Goal: Task Accomplishment & Management: Manage account settings

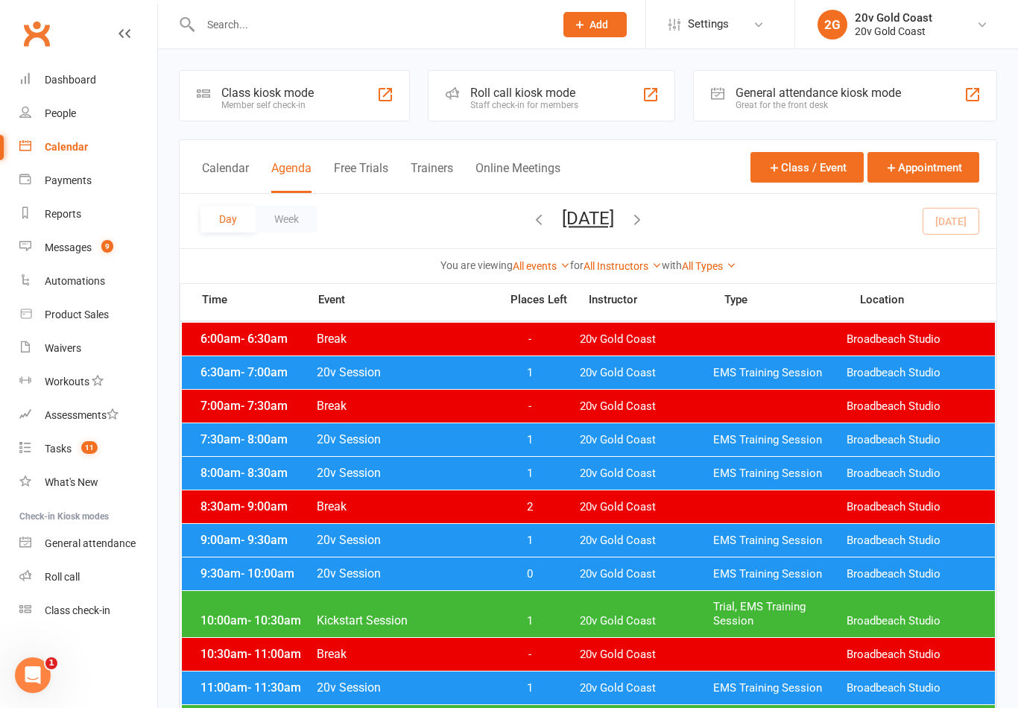
click at [963, 195] on div "Day Week [DATE] [DATE] Sun Mon Tue Wed Thu Fri Sat 27 28 29 30 31 01 02 03 04 0…" at bounding box center [588, 221] width 817 height 54
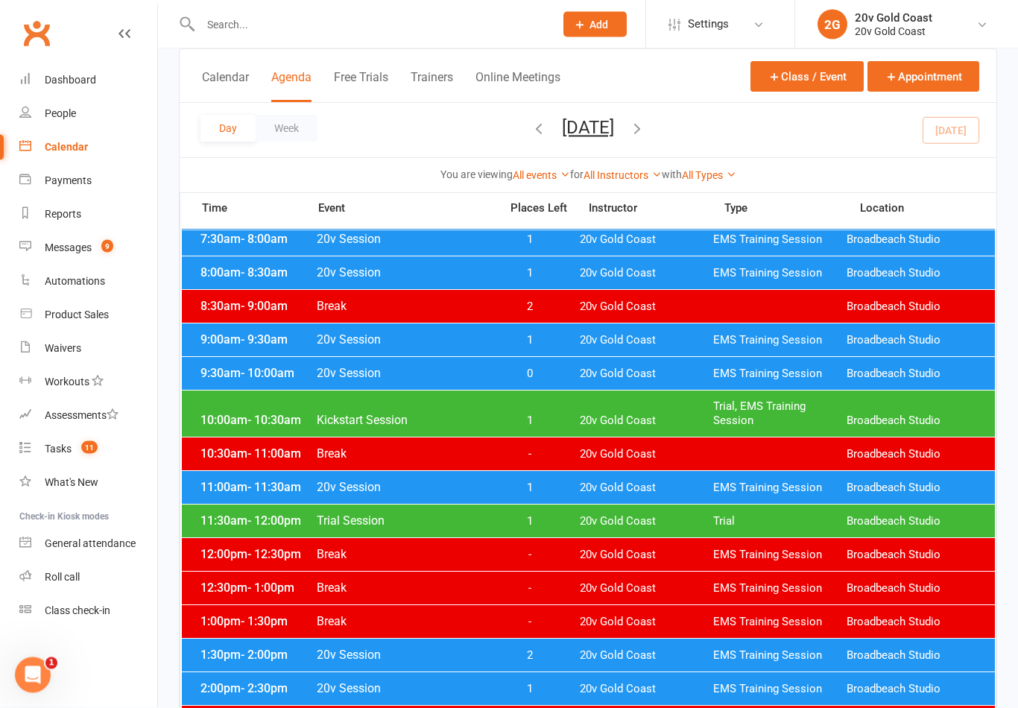
click at [547, 490] on span "1" at bounding box center [529, 488] width 78 height 14
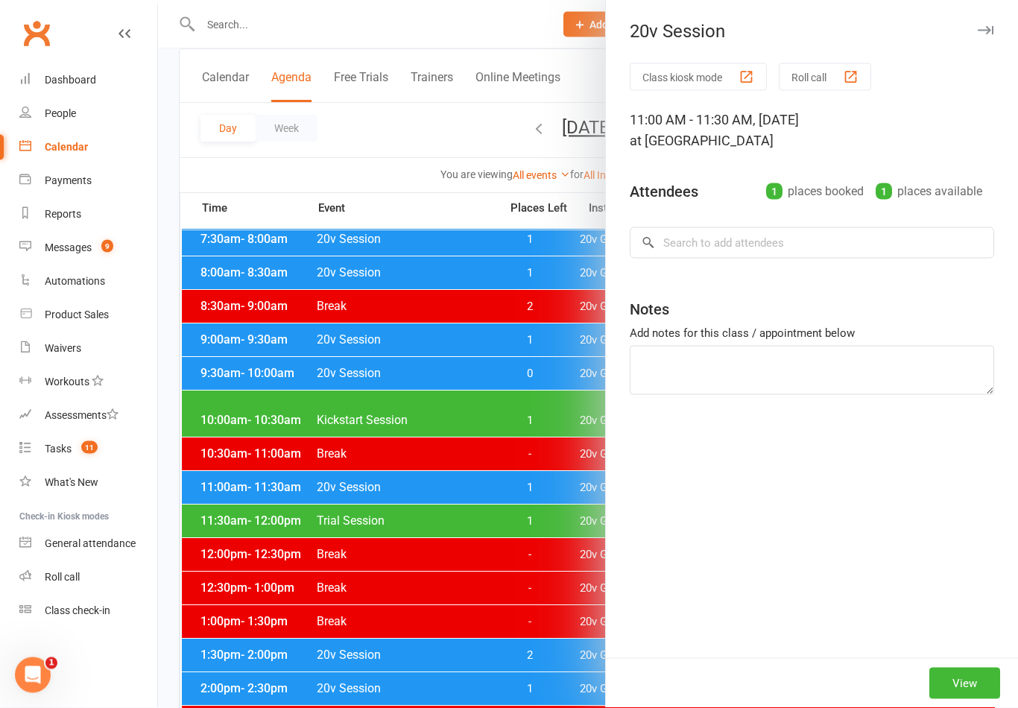
scroll to position [200, 0]
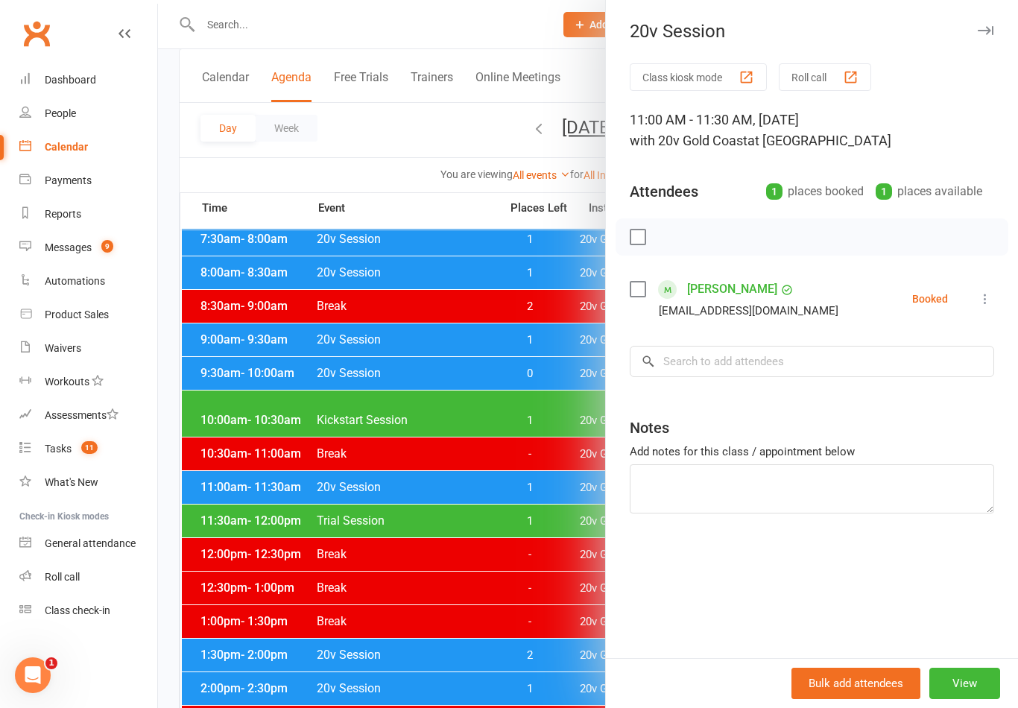
click at [548, 478] on div at bounding box center [588, 354] width 860 height 708
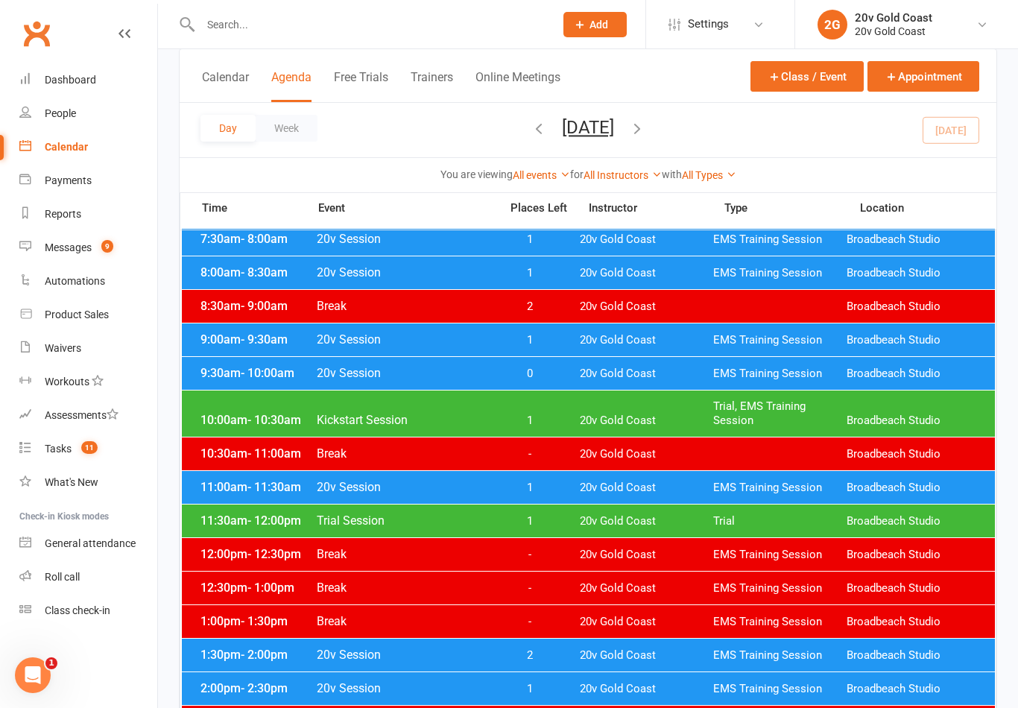
click at [536, 405] on div "10:00am - 10:30am Kickstart Session 1 20v Gold Coast Trial, EMS Training Sessio…" at bounding box center [588, 414] width 813 height 46
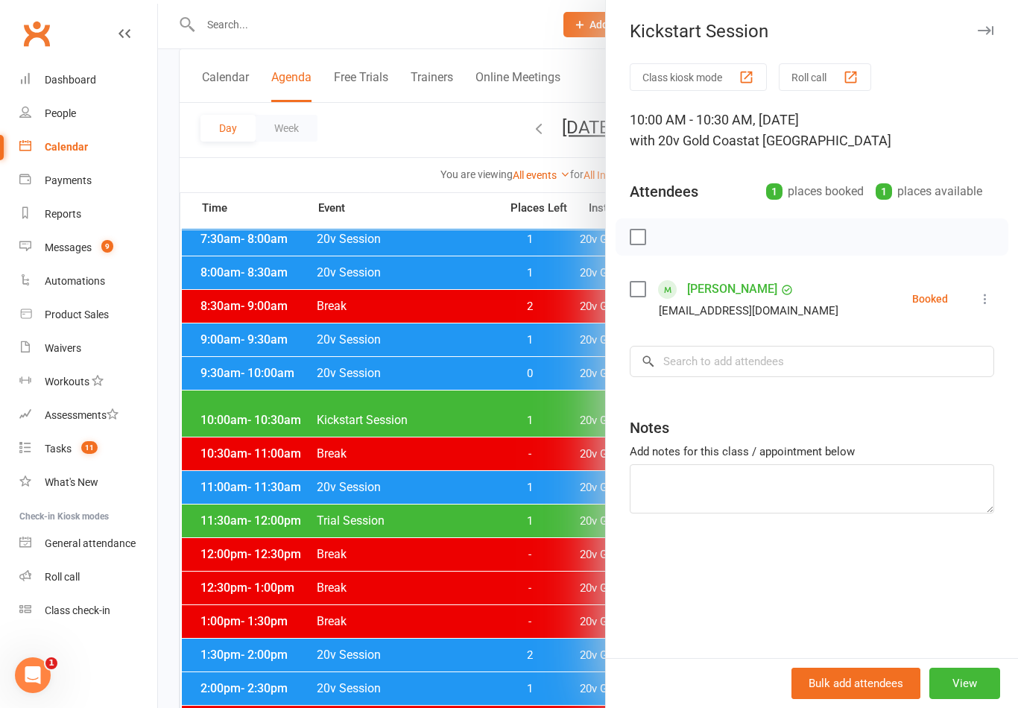
click at [986, 298] on icon at bounding box center [985, 298] width 15 height 15
click at [891, 399] on link "Check in" at bounding box center [913, 388] width 160 height 30
click at [536, 513] on div at bounding box center [588, 354] width 860 height 708
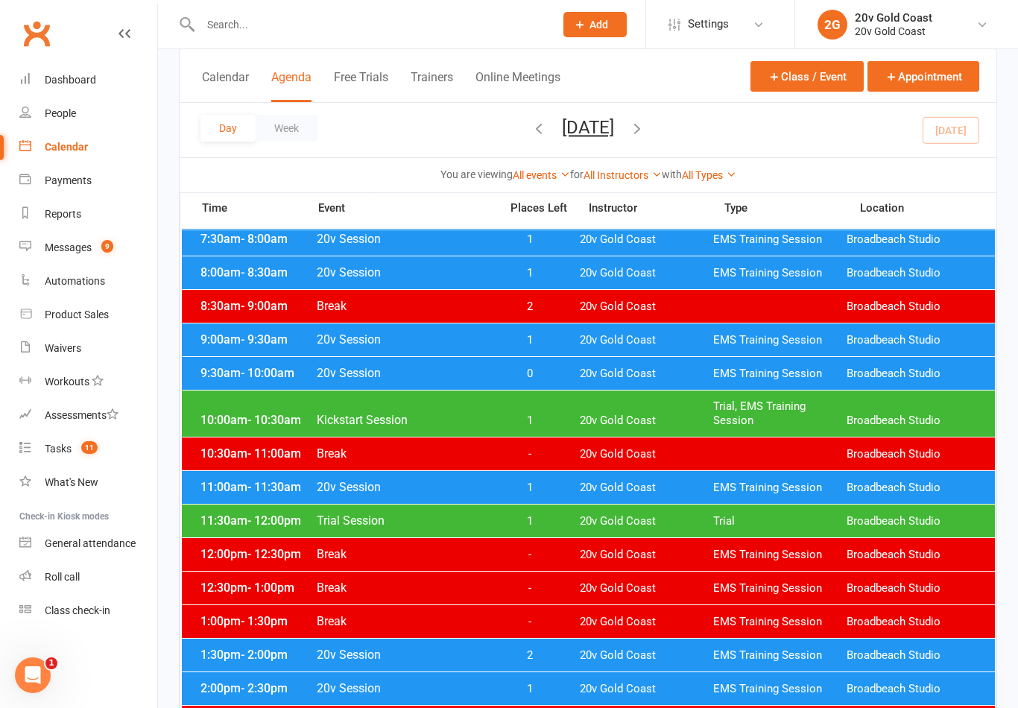
click at [614, 132] on button "[DATE]" at bounding box center [588, 127] width 52 height 21
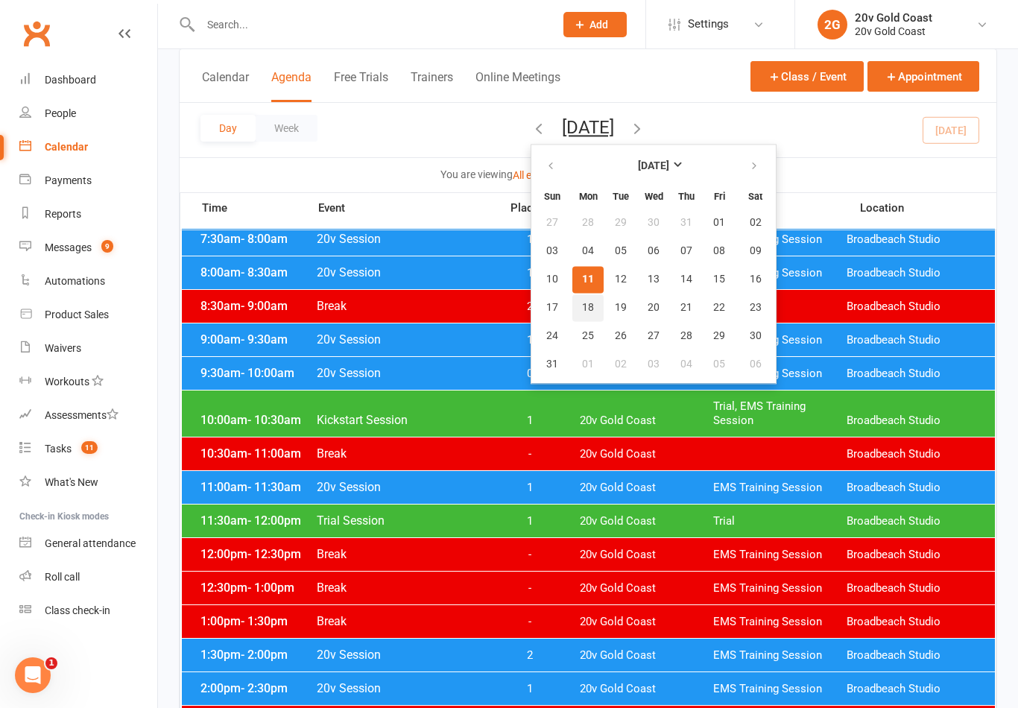
click at [572, 311] on button "18" at bounding box center [587, 307] width 31 height 27
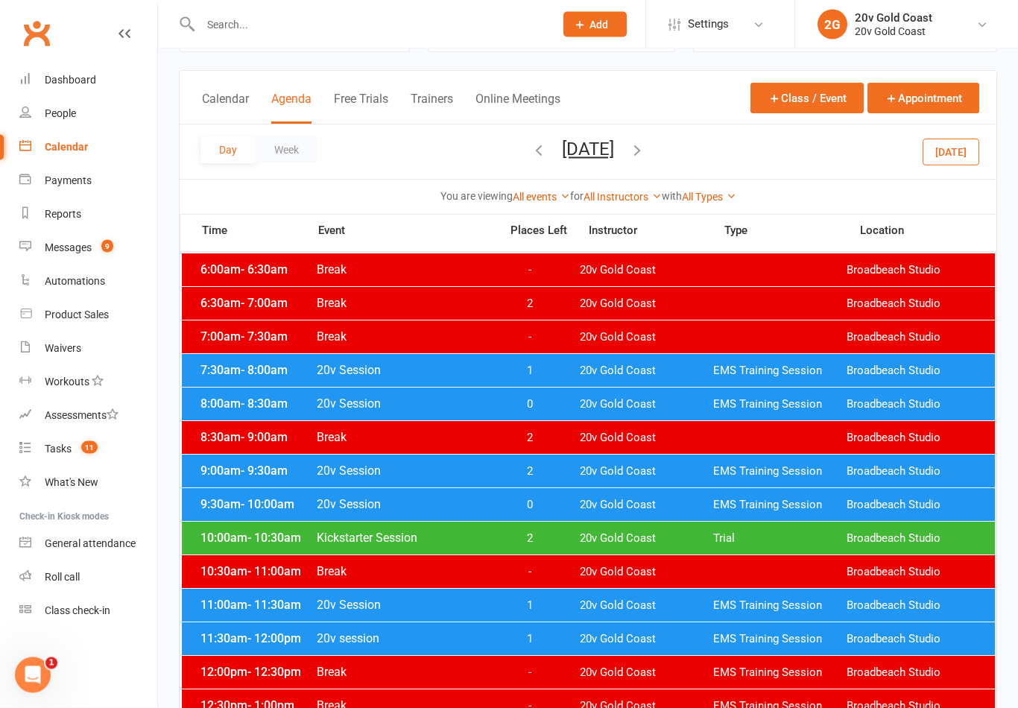
scroll to position [64, 0]
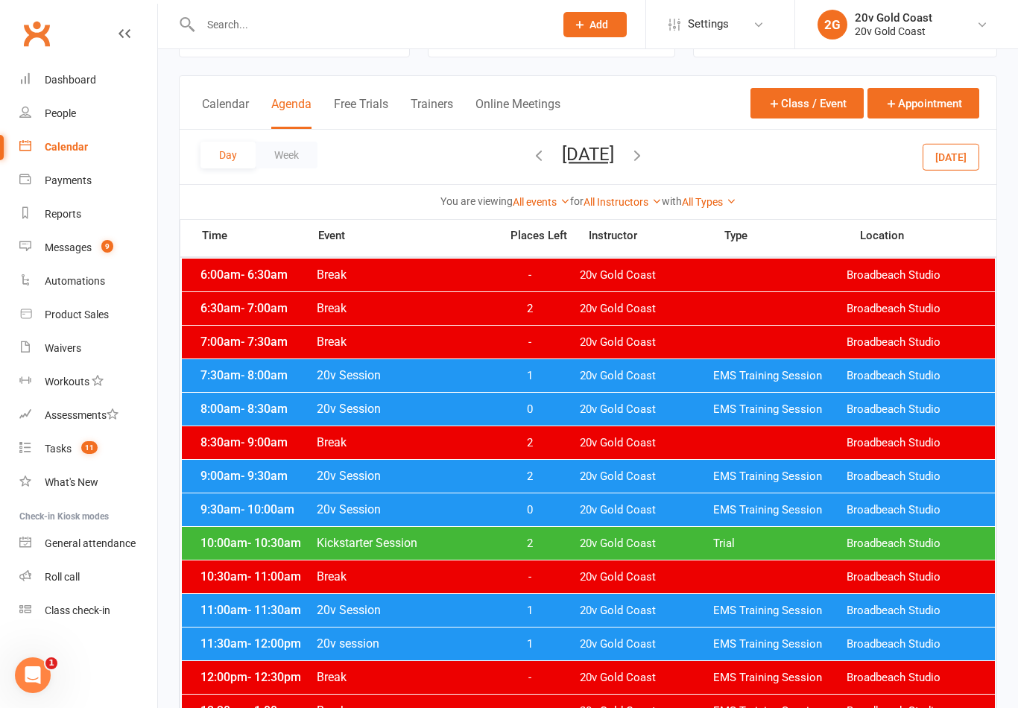
click at [645, 159] on icon "button" at bounding box center [637, 155] width 16 height 16
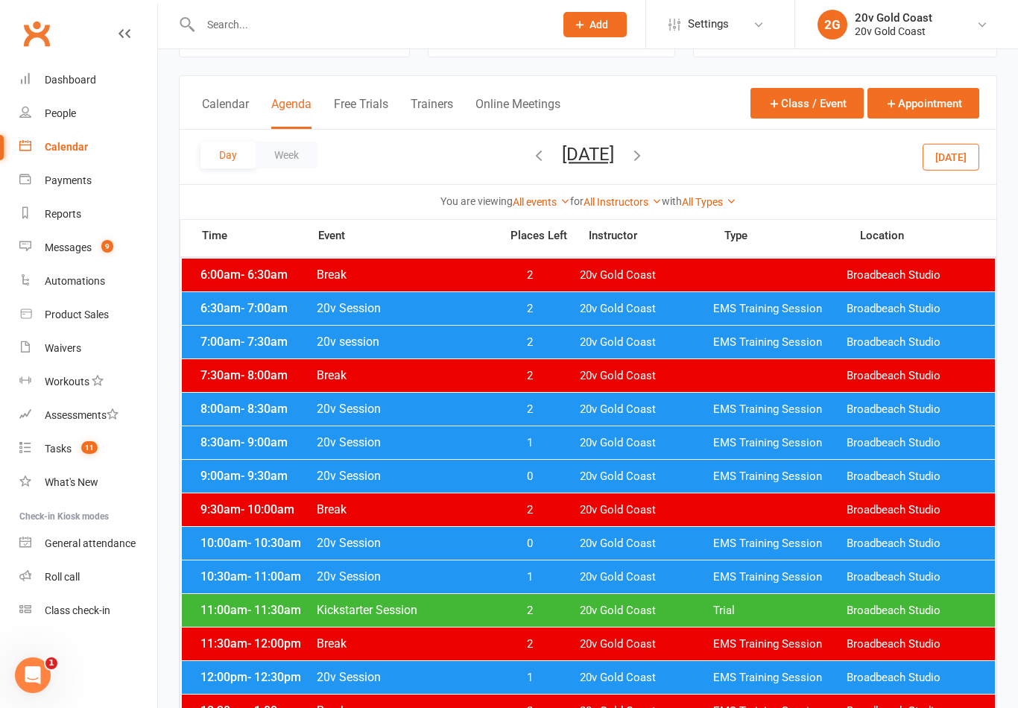
click at [531, 154] on icon "button" at bounding box center [539, 155] width 16 height 16
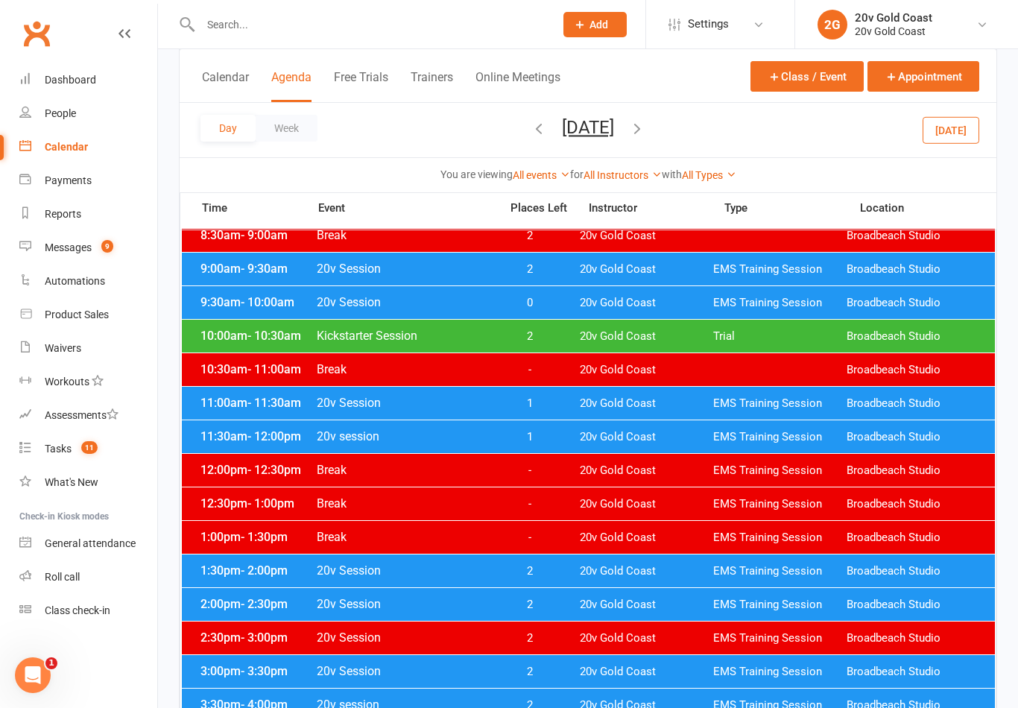
scroll to position [271, 0]
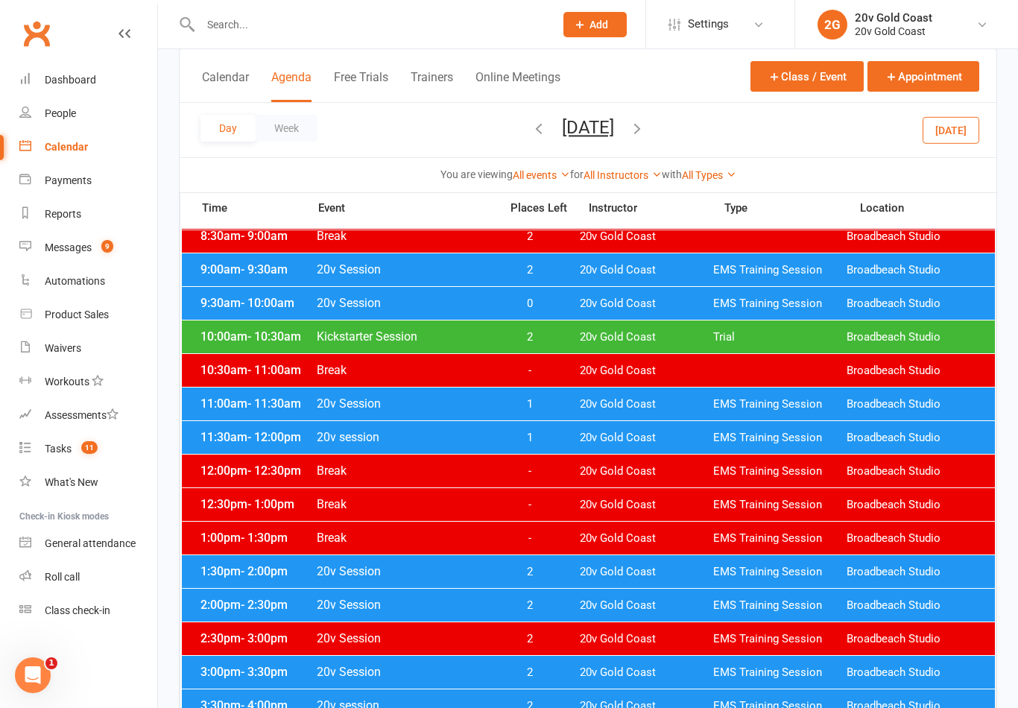
click at [645, 119] on button "button" at bounding box center [637, 130] width 16 height 26
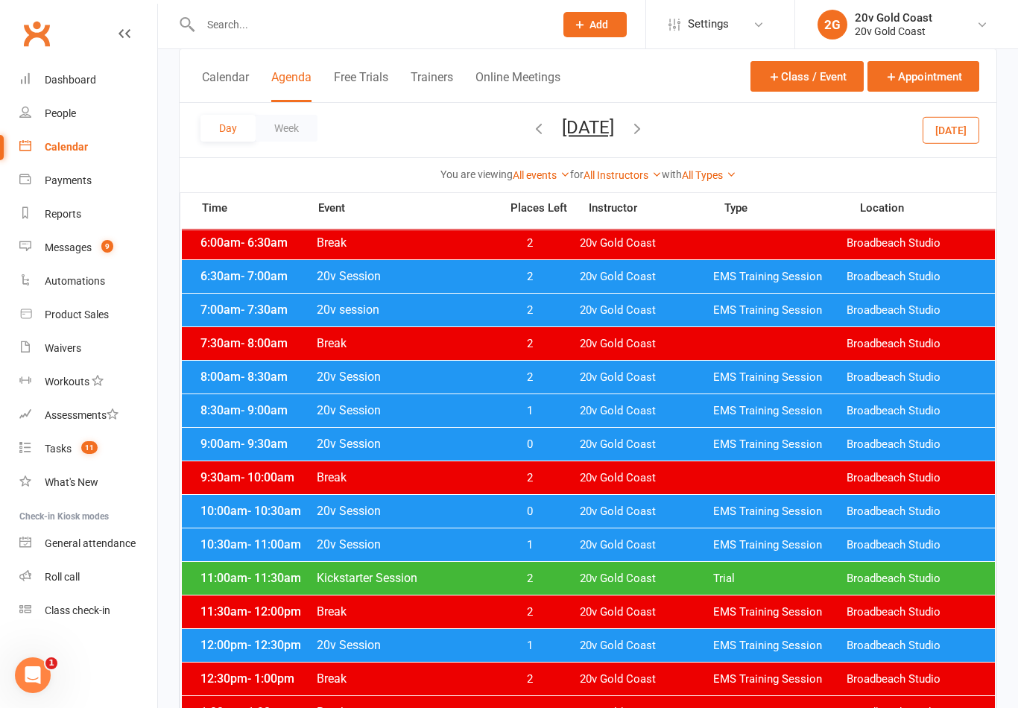
scroll to position [84, 0]
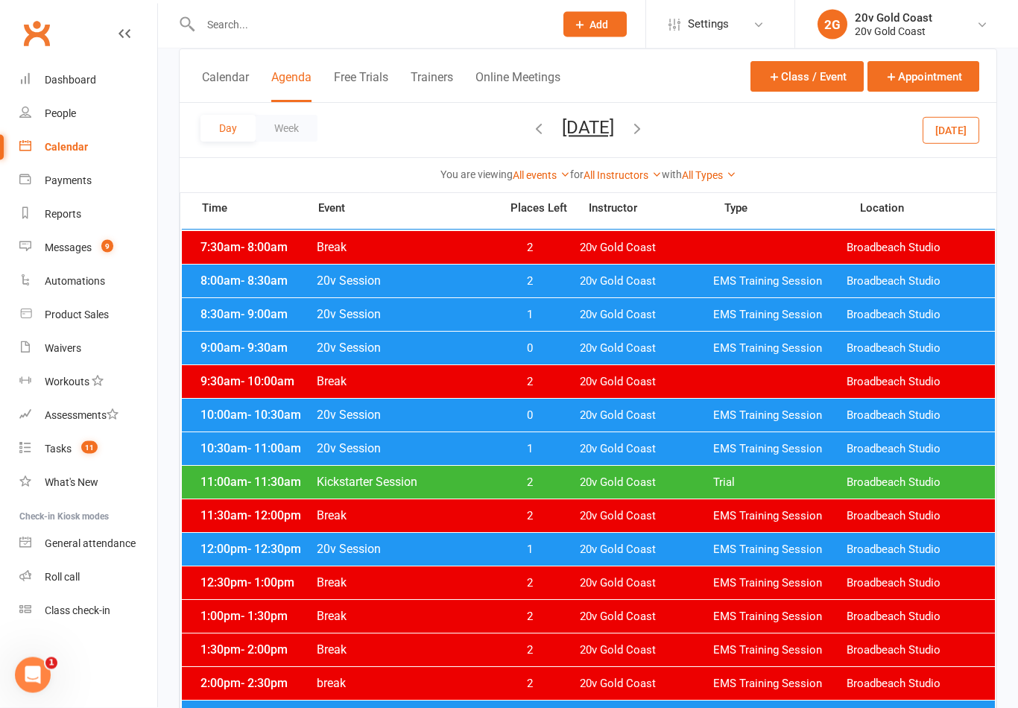
click at [546, 473] on div "11:00am - 11:30am Kickstarter Session 2 20v Gold Coast Trial Broadbeach Studio" at bounding box center [588, 483] width 813 height 33
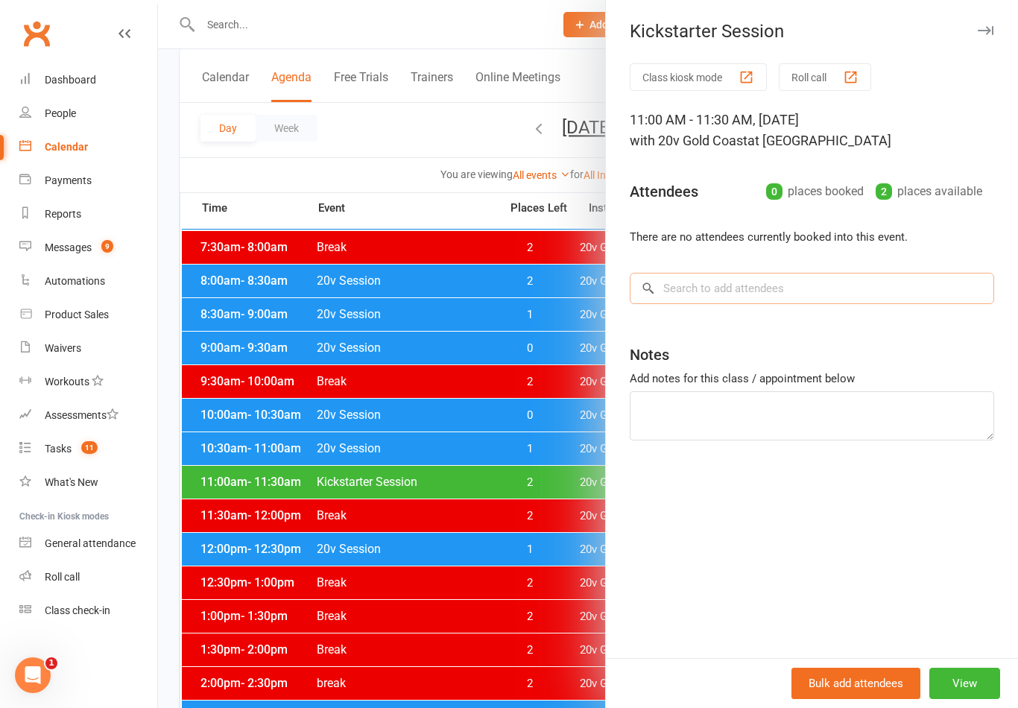
click at [746, 276] on input "search" at bounding box center [812, 288] width 364 height 31
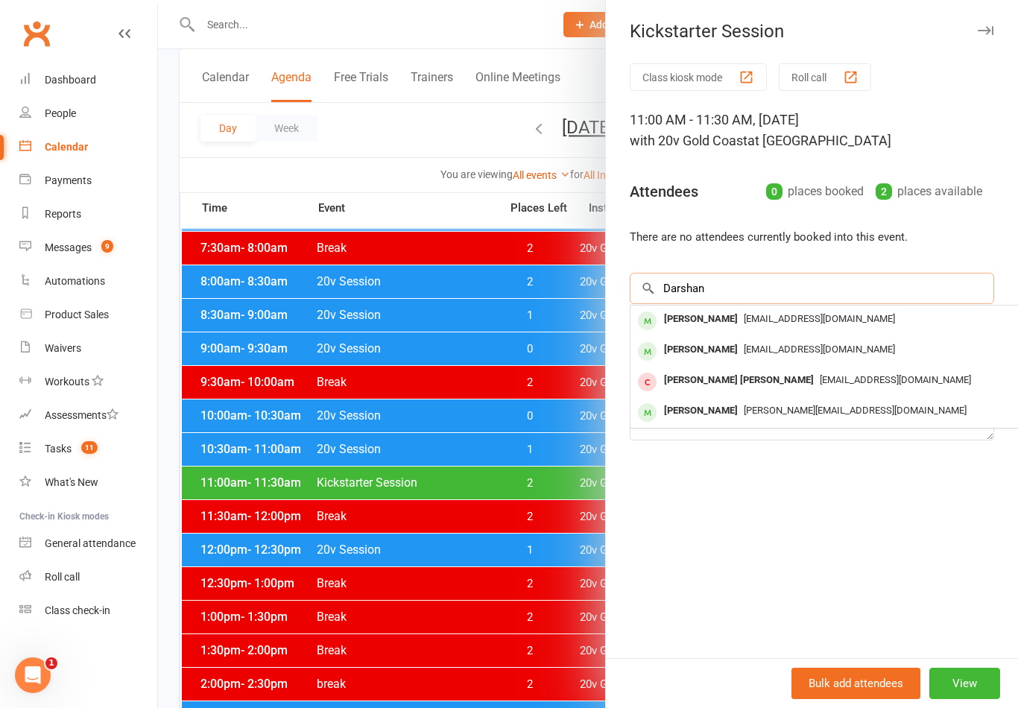
type input "Darshan"
click at [705, 322] on div "[PERSON_NAME]" at bounding box center [701, 320] width 86 height 22
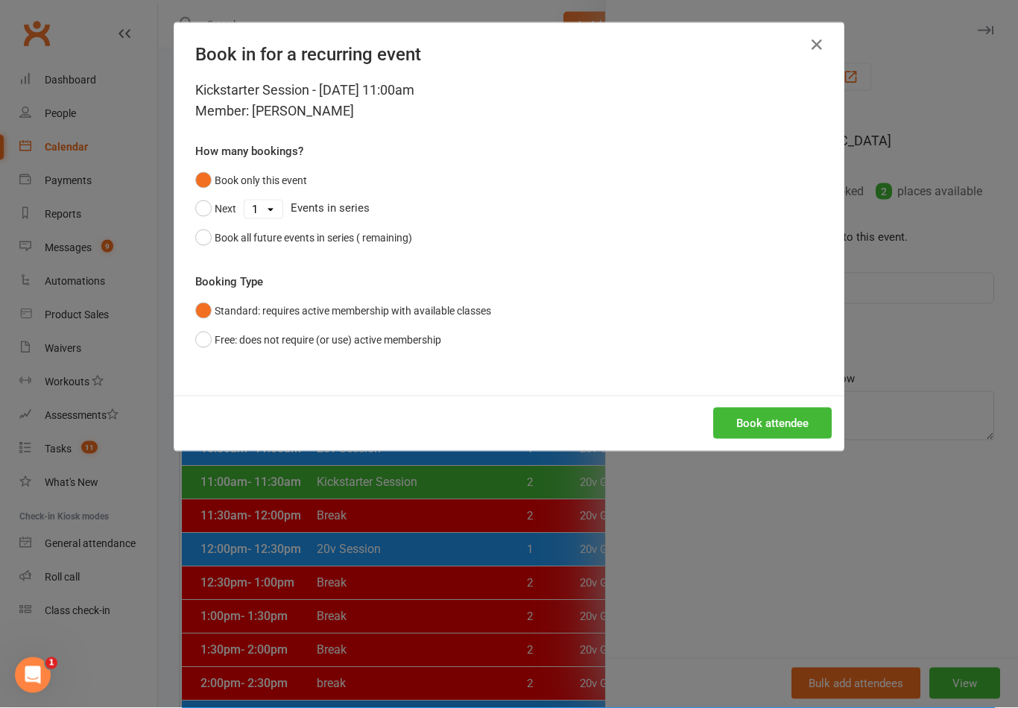
scroll to position [192, 0]
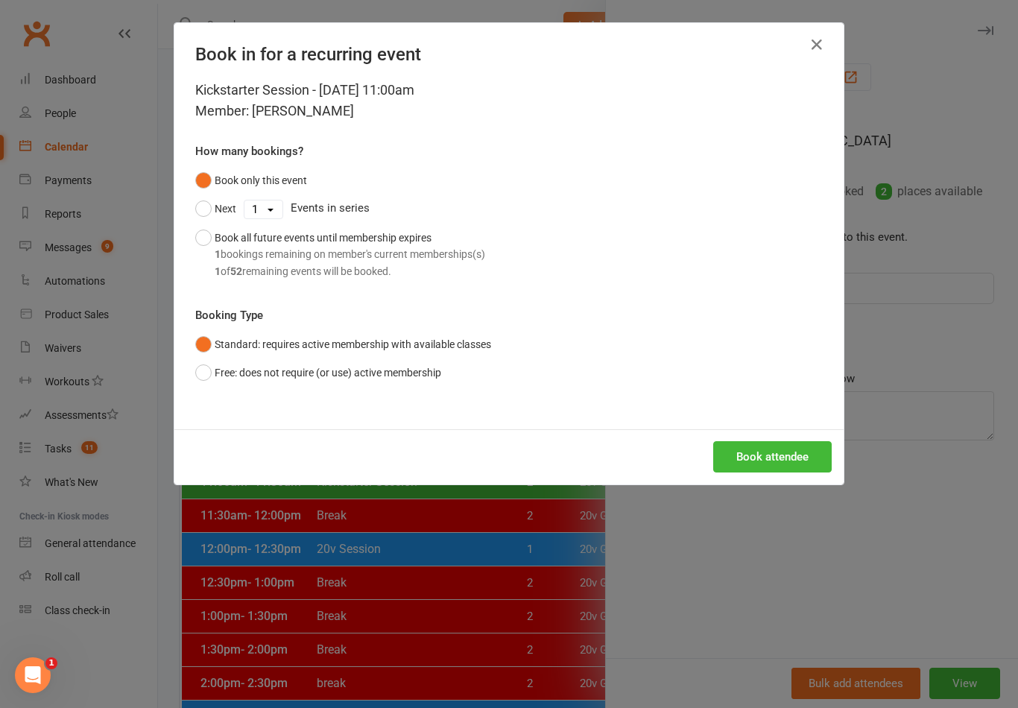
click at [787, 446] on button "Book attendee" at bounding box center [772, 456] width 118 height 31
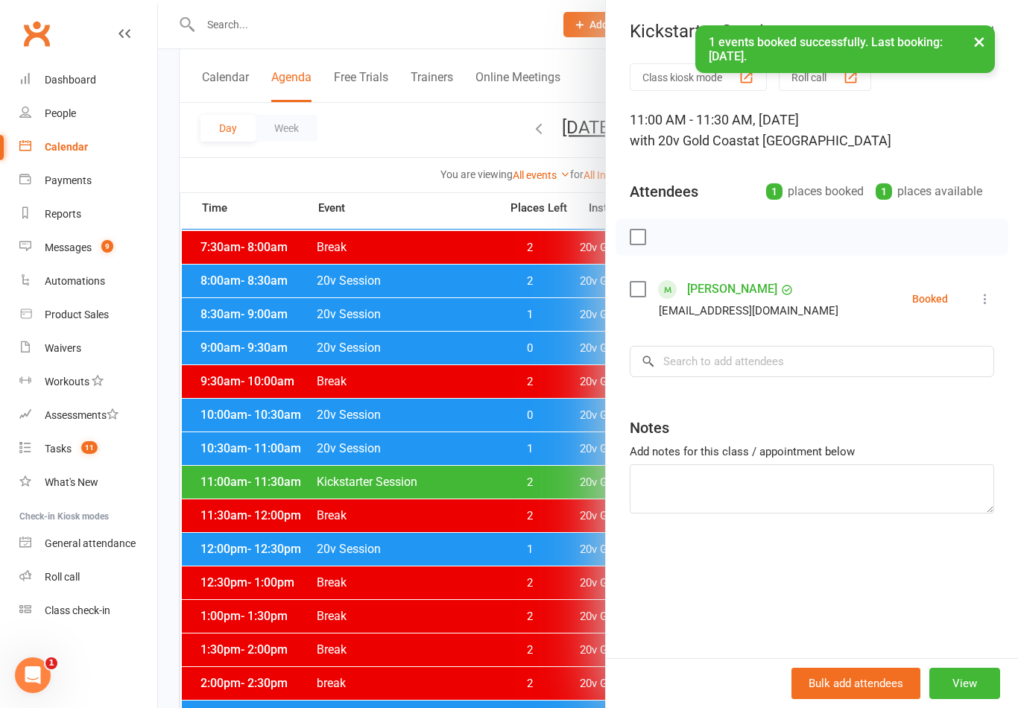
click at [499, 604] on div at bounding box center [588, 354] width 860 height 708
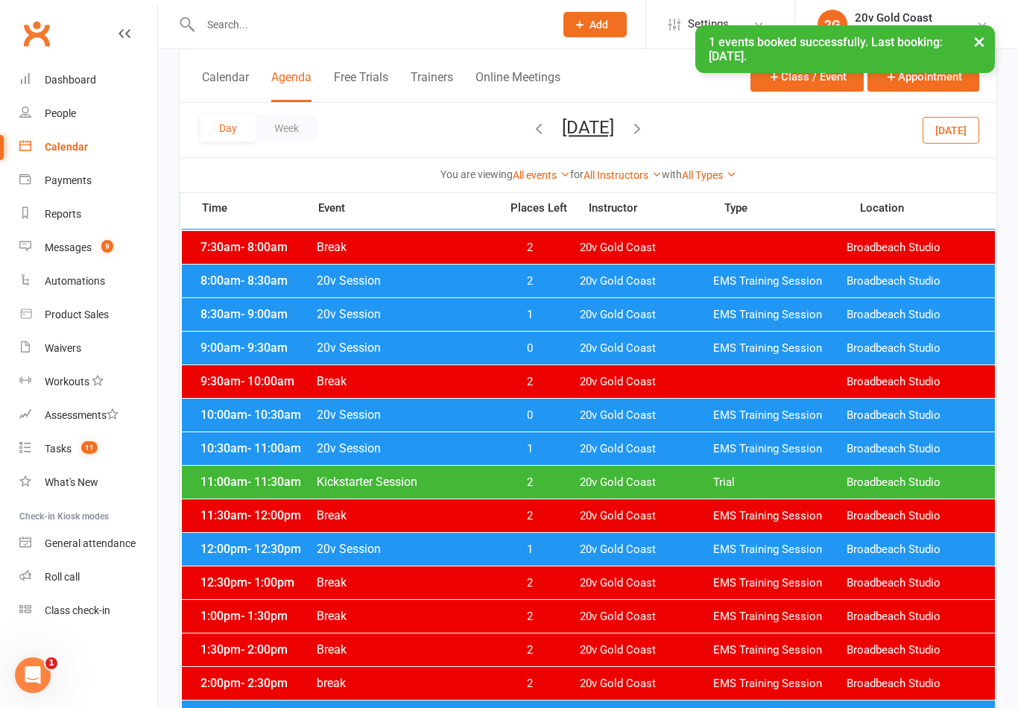
scroll to position [0, 0]
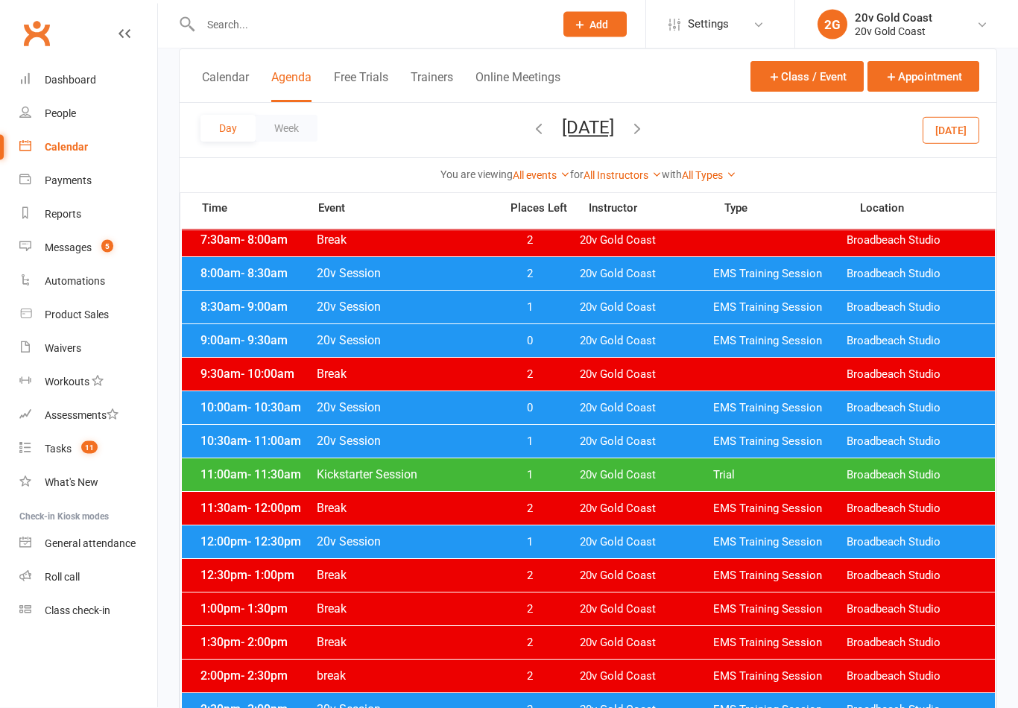
scroll to position [200, 0]
click at [543, 474] on span "1" at bounding box center [529, 475] width 78 height 14
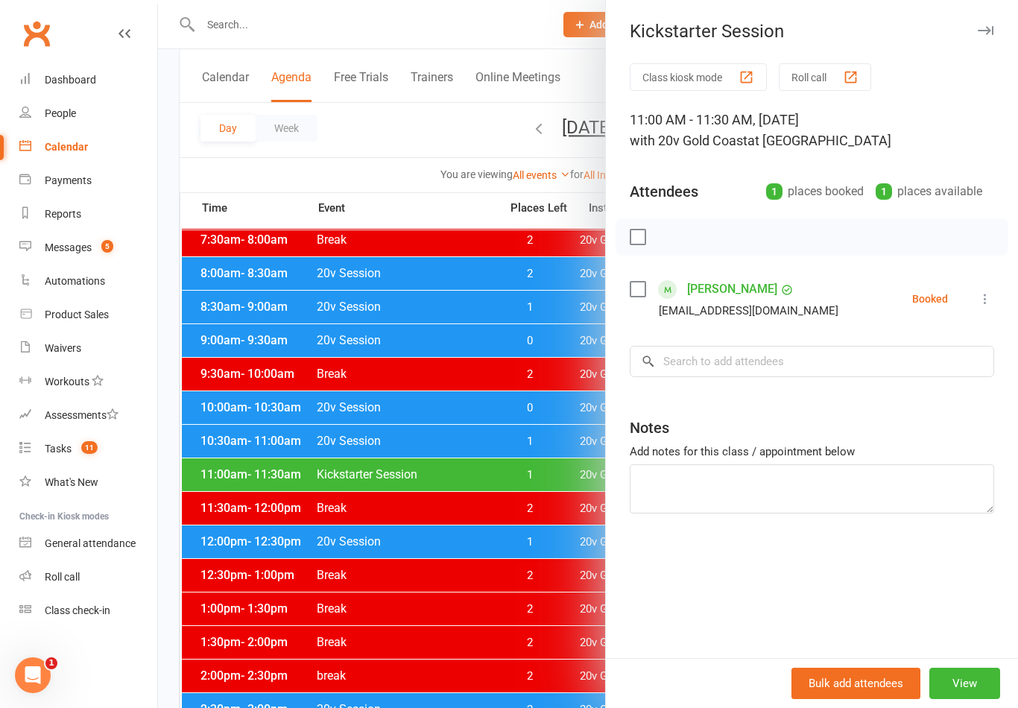
scroll to position [0, 0]
